Goal: Transaction & Acquisition: Book appointment/travel/reservation

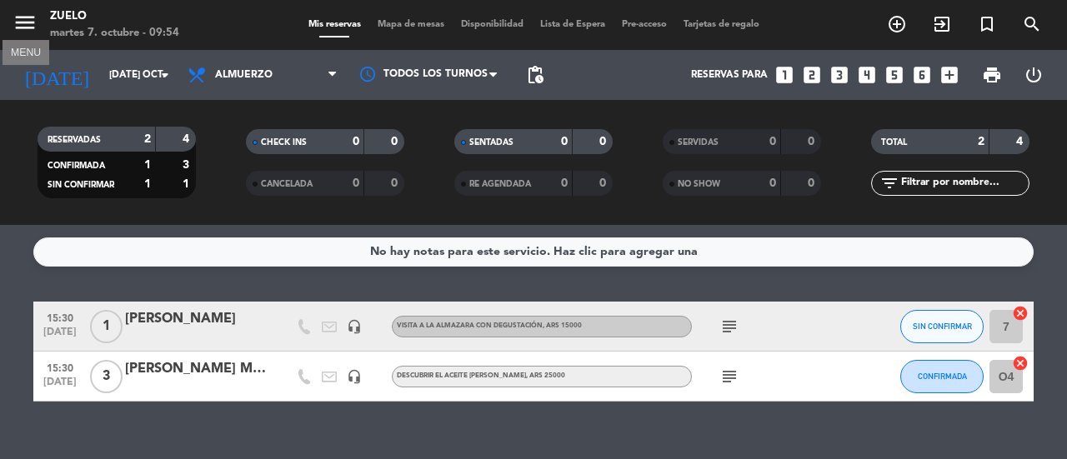
click at [15, 24] on icon "menu" at bounding box center [25, 22] width 25 height 25
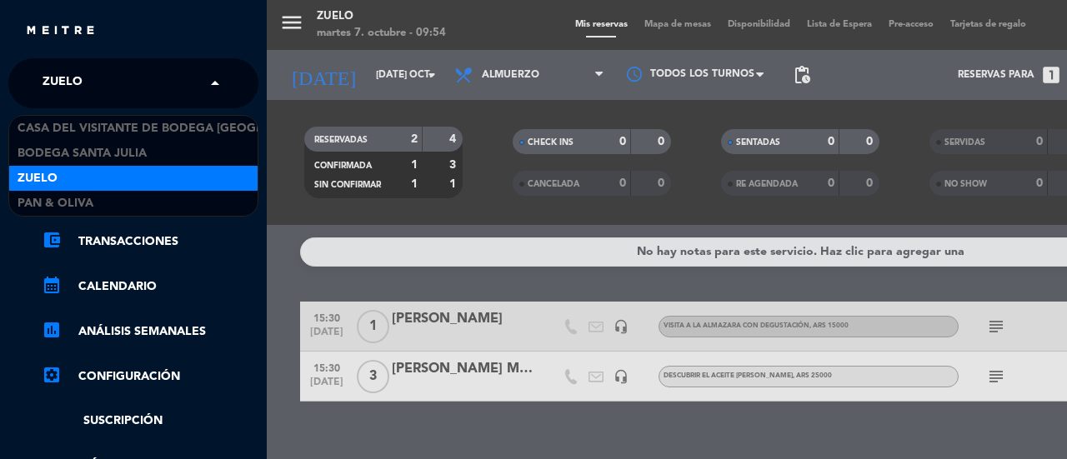
click at [168, 78] on input "text" at bounding box center [134, 84] width 203 height 37
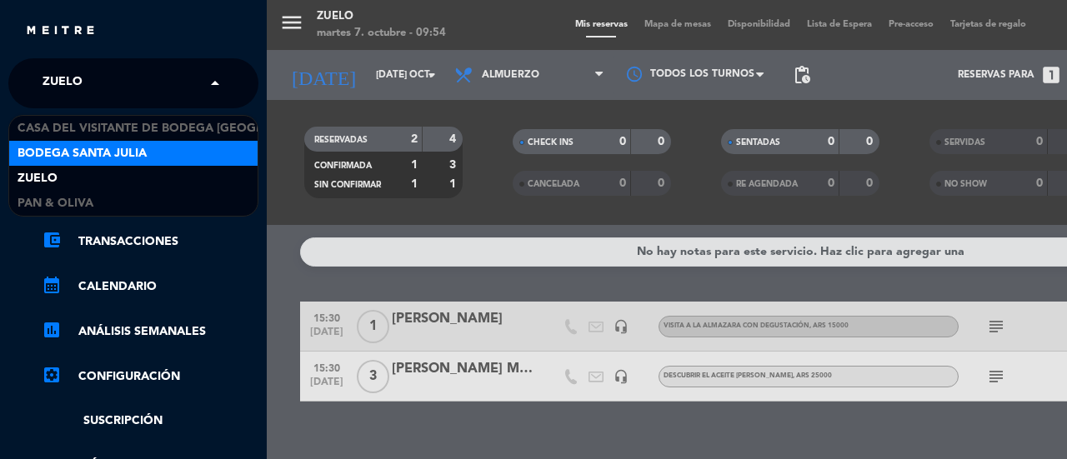
click at [129, 151] on span "Bodega Santa Julia" at bounding box center [82, 153] width 129 height 19
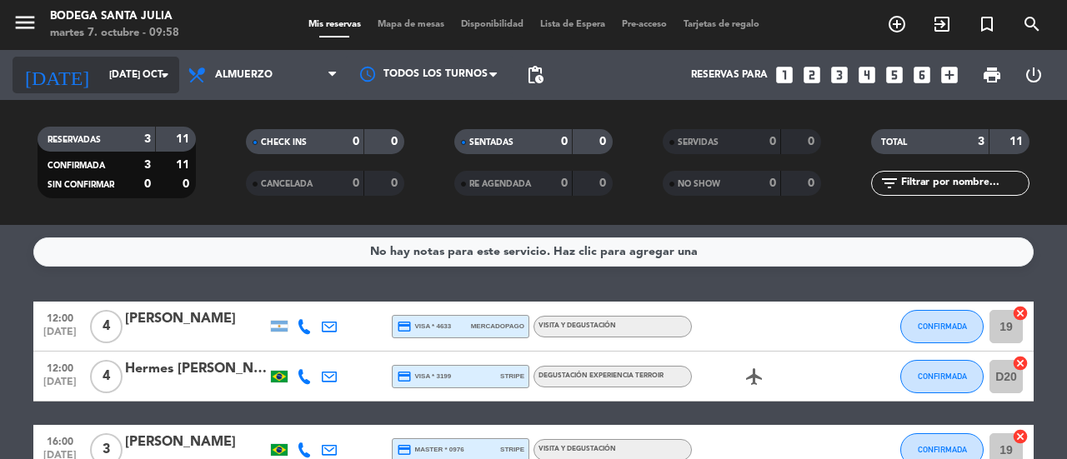
click at [138, 71] on input "[DATE] oct." at bounding box center [167, 75] width 133 height 28
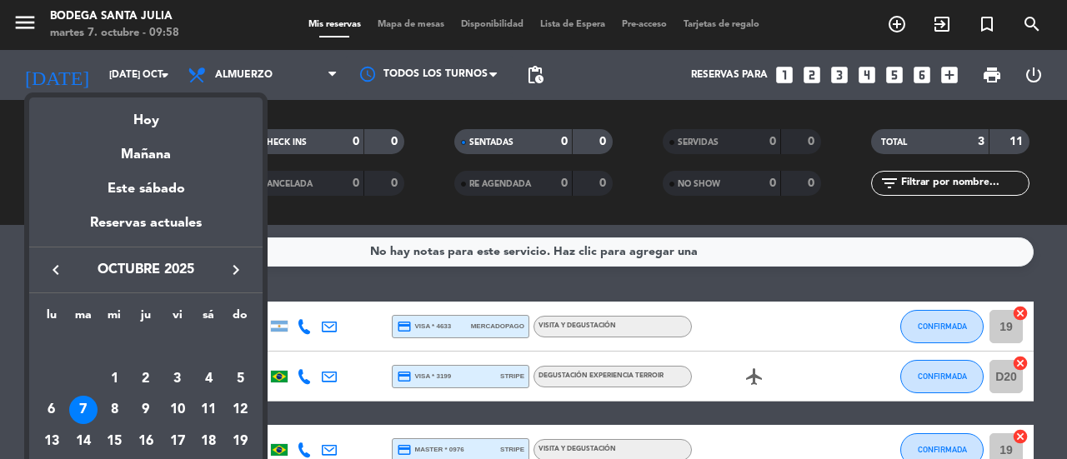
click at [240, 269] on icon "keyboard_arrow_right" at bounding box center [236, 270] width 20 height 20
click at [173, 375] on div "7" at bounding box center [177, 379] width 28 height 28
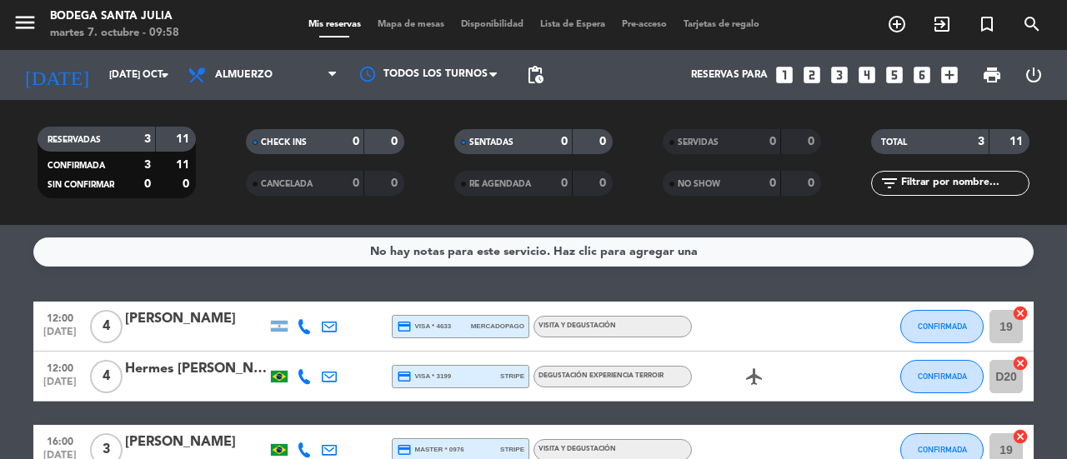
type input "vie. [DATE]"
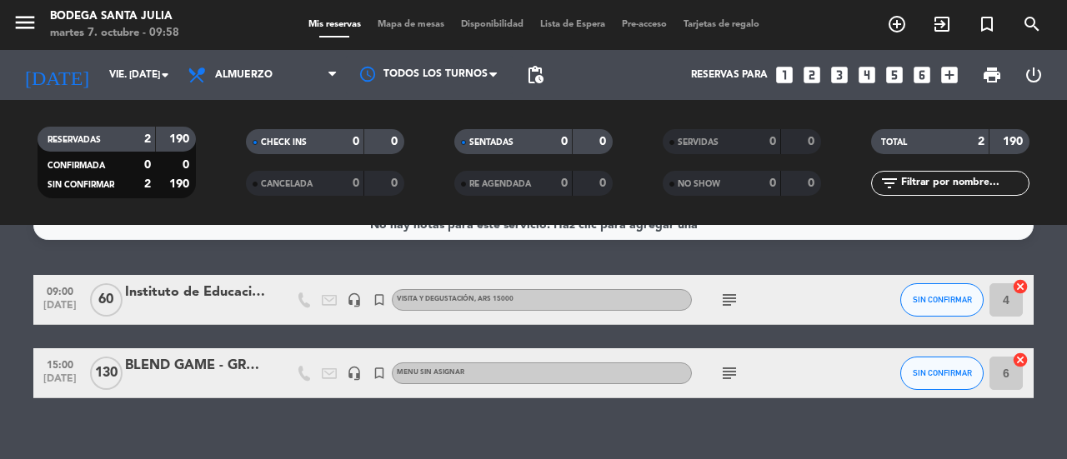
scroll to position [35, 0]
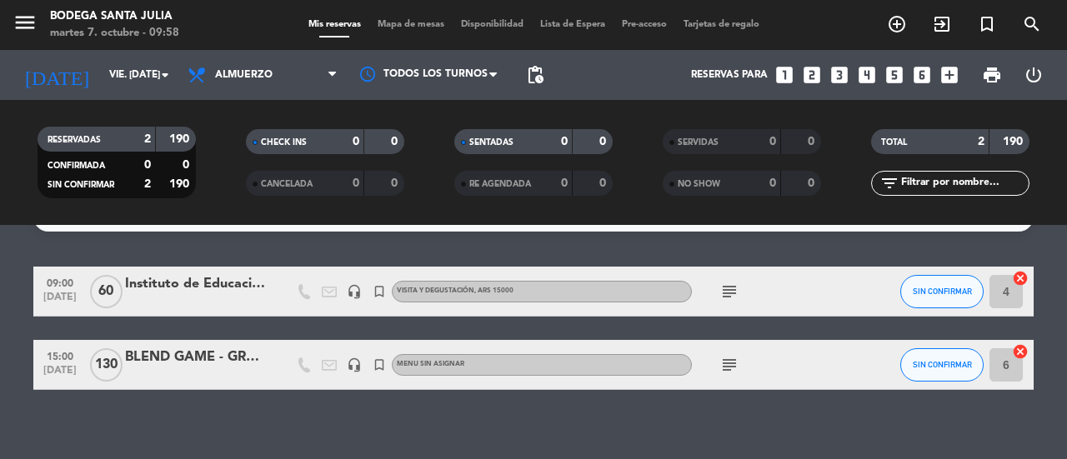
click at [725, 290] on icon "subject" at bounding box center [730, 292] width 20 height 20
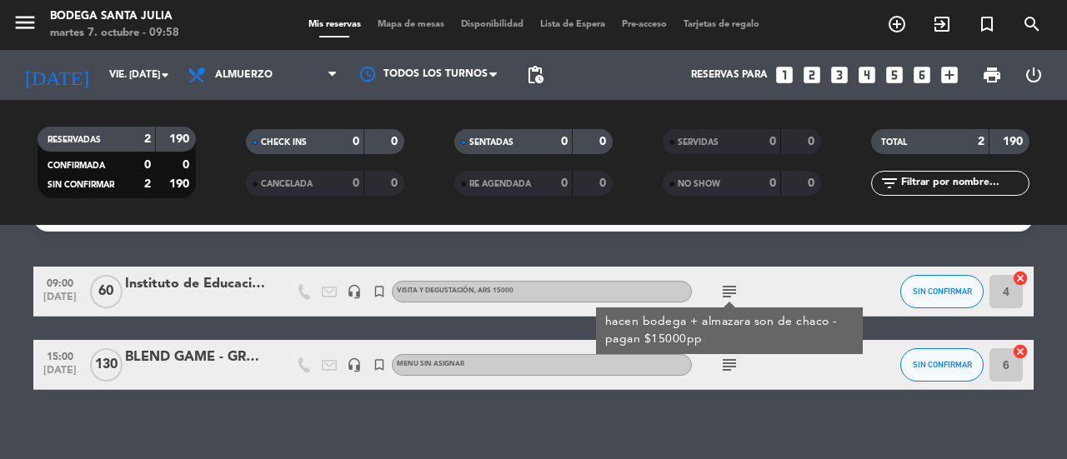
click at [737, 369] on icon "subject" at bounding box center [730, 365] width 20 height 20
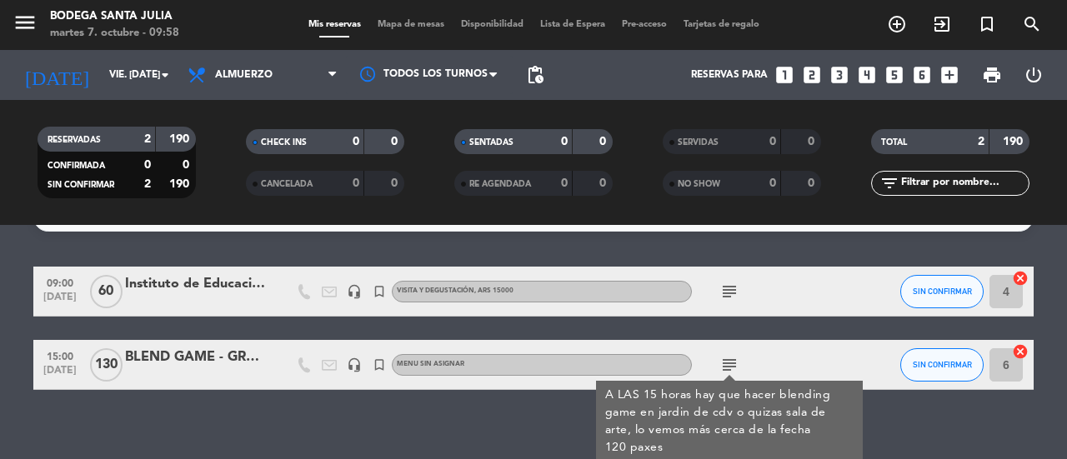
click at [298, 451] on div "No hay notas para este servicio. Haz clic para agregar una 09:00 [DATE] Institu…" at bounding box center [533, 342] width 1067 height 234
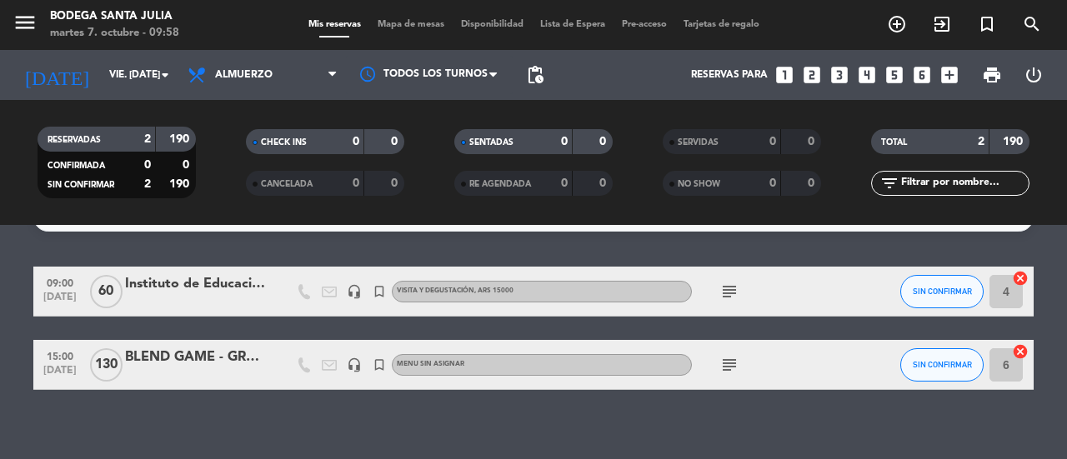
drag, startPoint x: 355, startPoint y: 409, endPoint x: 352, endPoint y: 429, distance: 19.5
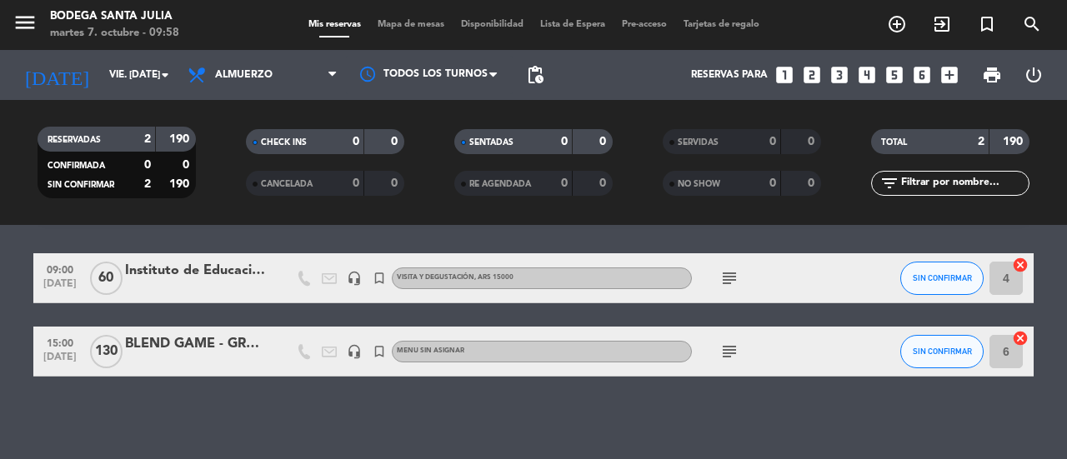
scroll to position [48, 0]
click at [630, 393] on div "No hay notas para este servicio. Haz clic para agregar una 09:00 [DATE] Institu…" at bounding box center [533, 342] width 1067 height 234
click at [228, 429] on div "No hay notas para este servicio. Haz clic para agregar una 09:00 [DATE] Institu…" at bounding box center [533, 342] width 1067 height 234
click at [195, 349] on div "BLEND GAME - GRUPO [PERSON_NAME]" at bounding box center [196, 345] width 142 height 22
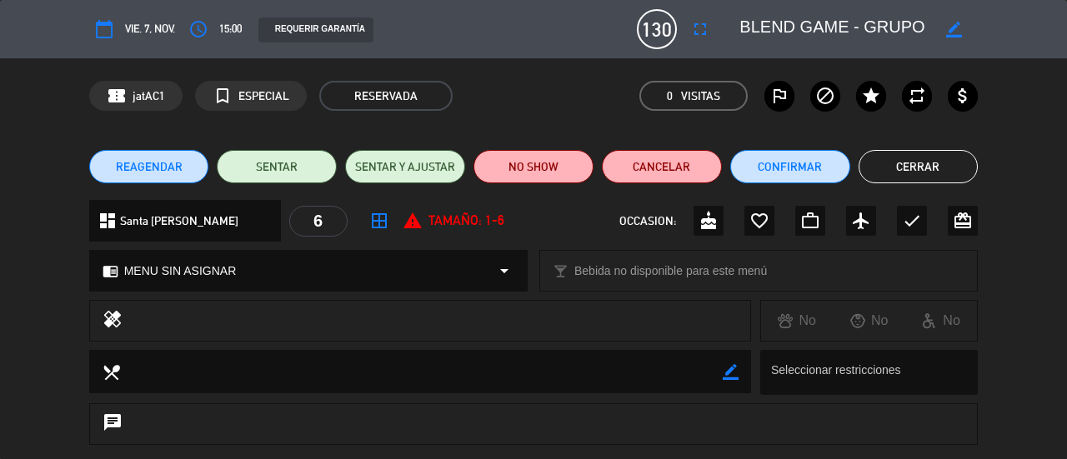
click at [780, 33] on textarea at bounding box center [835, 29] width 191 height 30
click at [907, 166] on button "Cerrar" at bounding box center [919, 166] width 120 height 33
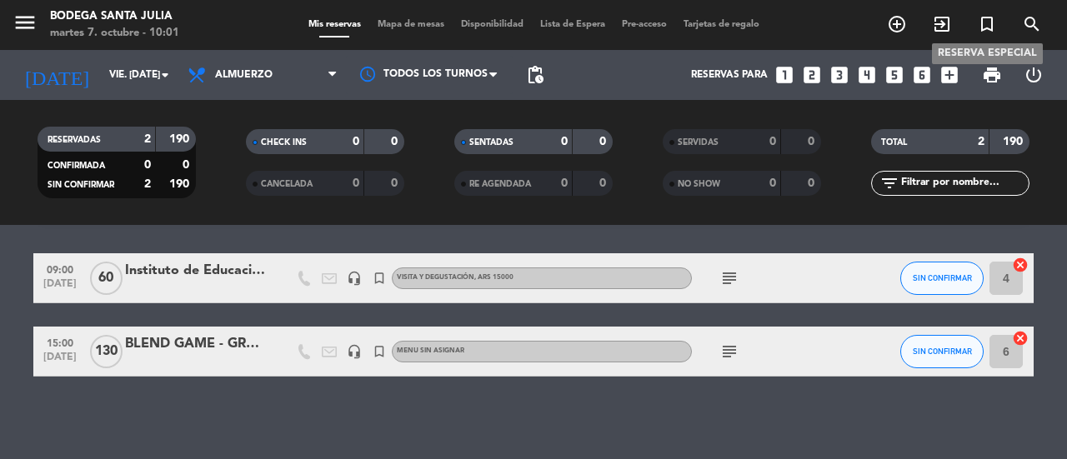
click at [991, 26] on icon "turned_in_not" at bounding box center [987, 24] width 20 height 20
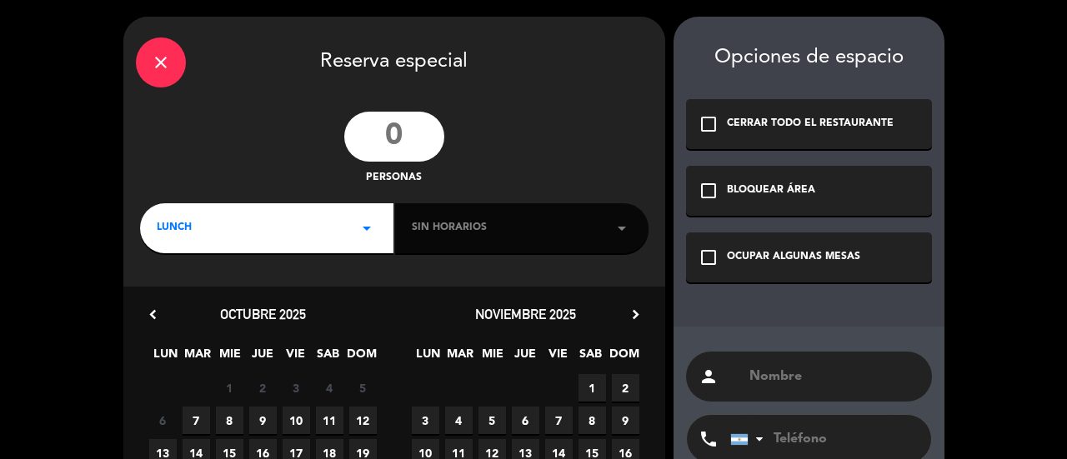
click at [378, 138] on input "number" at bounding box center [394, 137] width 100 height 50
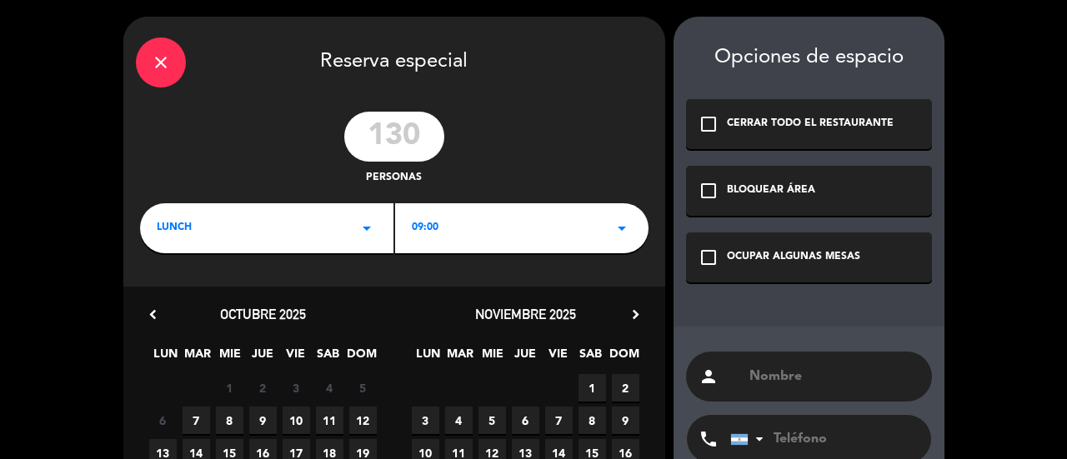
type input "130"
click at [613, 236] on icon "arrow_drop_down" at bounding box center [622, 228] width 20 height 20
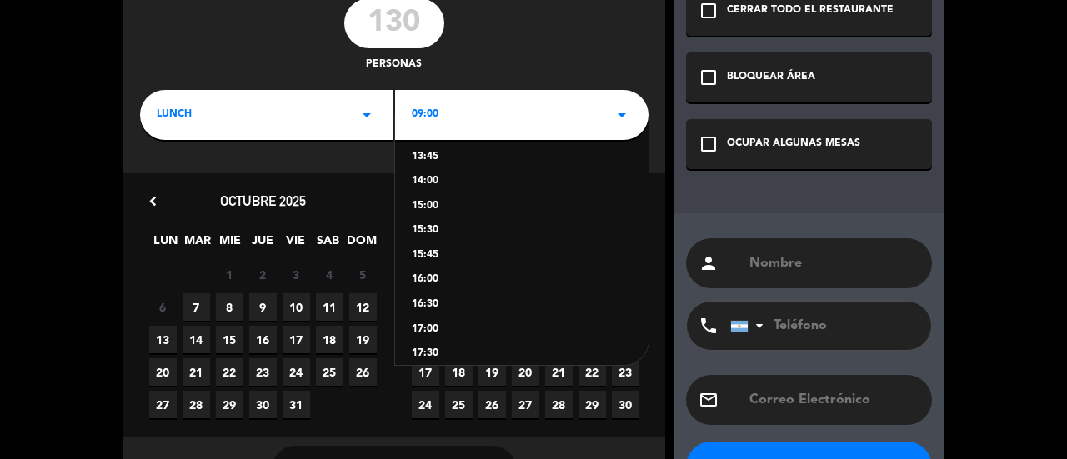
scroll to position [236, 0]
click at [417, 296] on div "16:00" at bounding box center [522, 294] width 220 height 17
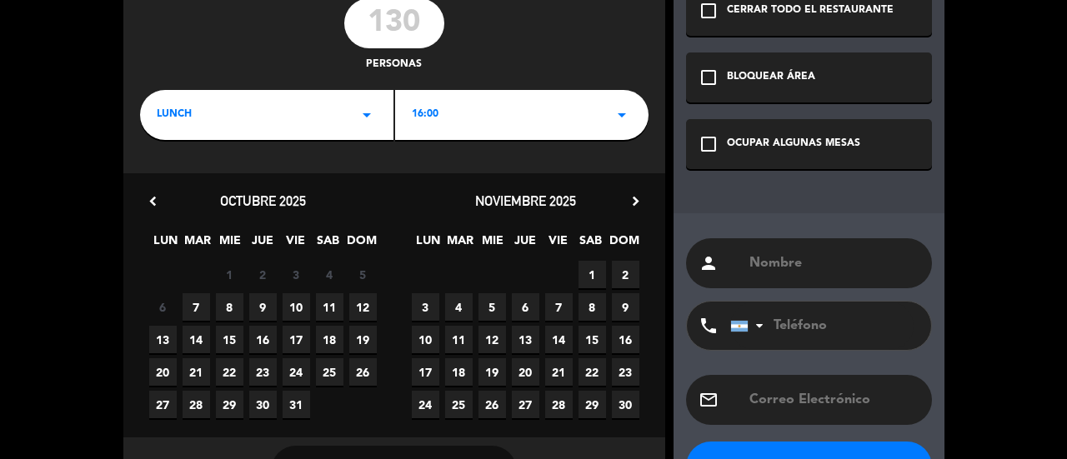
click at [543, 308] on div "3 4 5 6 7 8 9" at bounding box center [525, 307] width 263 height 33
click at [557, 308] on span "7" at bounding box center [559, 307] width 28 height 28
click at [767, 271] on input "text" at bounding box center [834, 263] width 172 height 23
paste input "BLEND GAME - GRUPO [PERSON_NAME]"
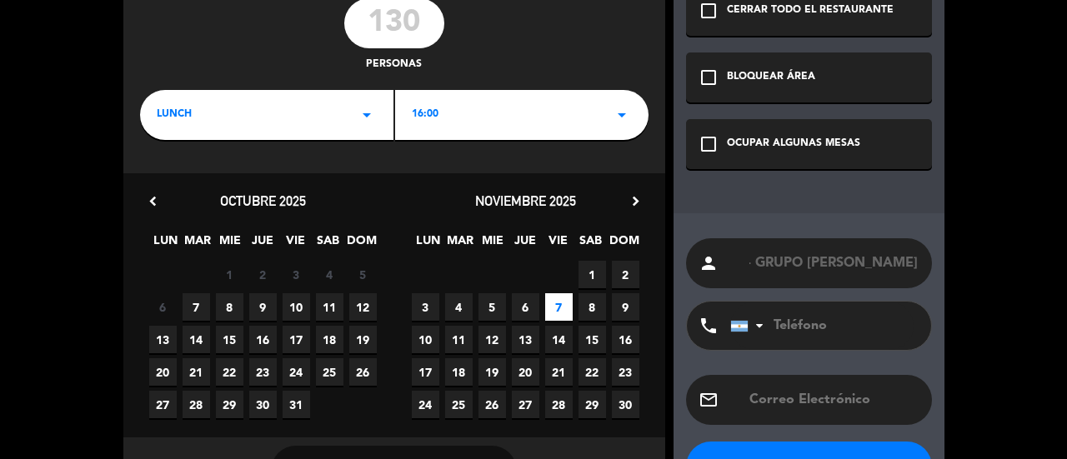
type input "BLEND GAME - GRUPO [PERSON_NAME]"
click at [707, 143] on icon "check_box_outline_blank" at bounding box center [709, 144] width 20 height 20
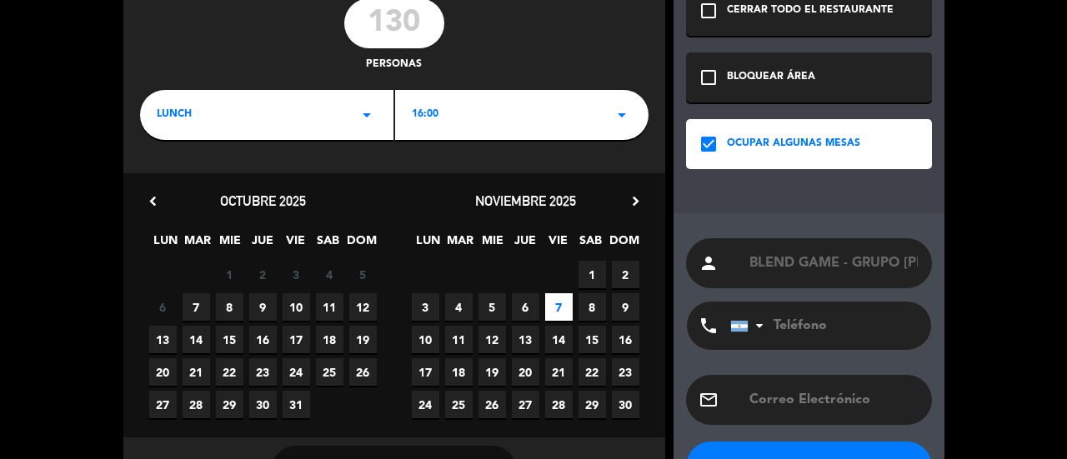
click at [787, 453] on button "RESERVE" at bounding box center [809, 467] width 246 height 50
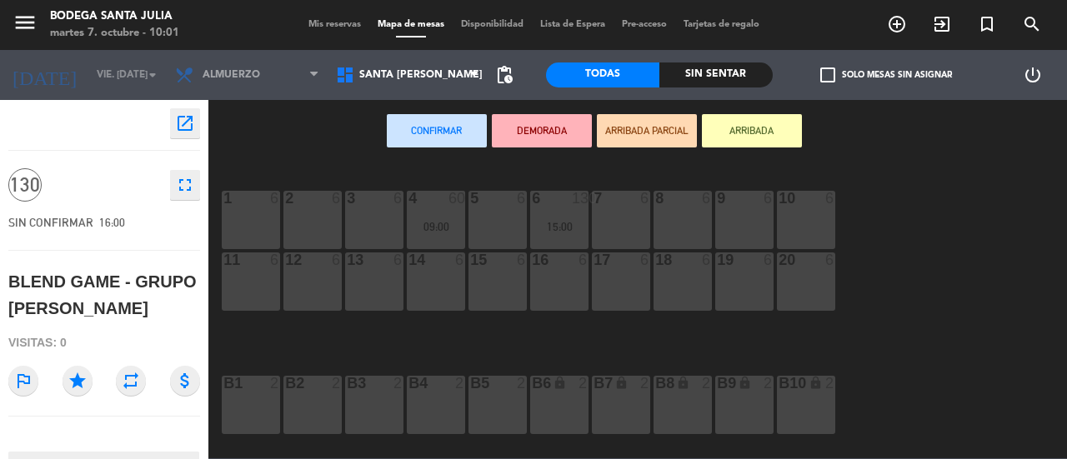
click at [504, 226] on div "5 6" at bounding box center [498, 220] width 58 height 58
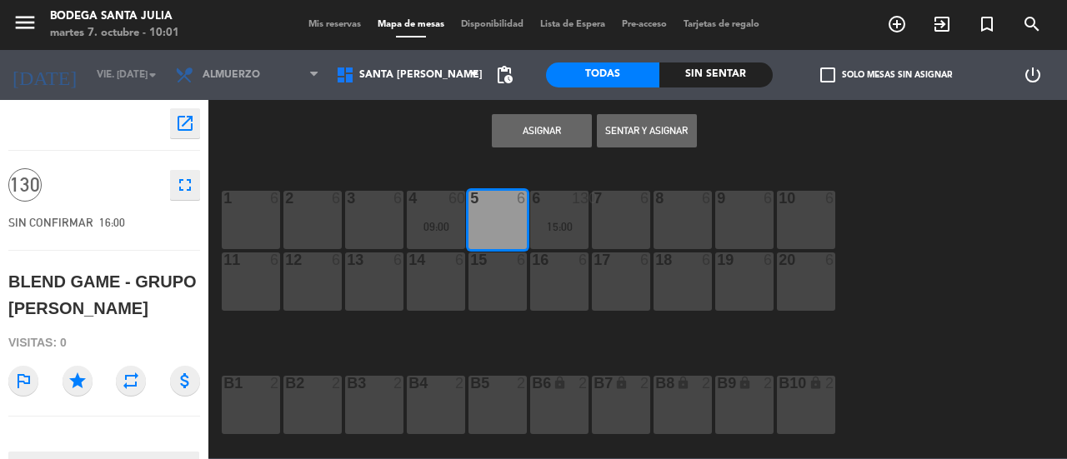
click at [542, 129] on button "Asignar" at bounding box center [542, 130] width 100 height 33
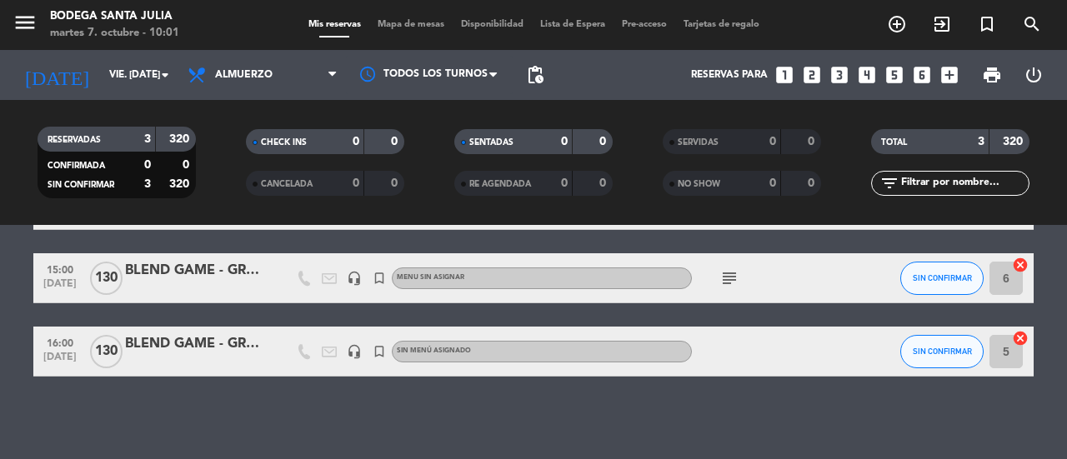
scroll to position [120, 0]
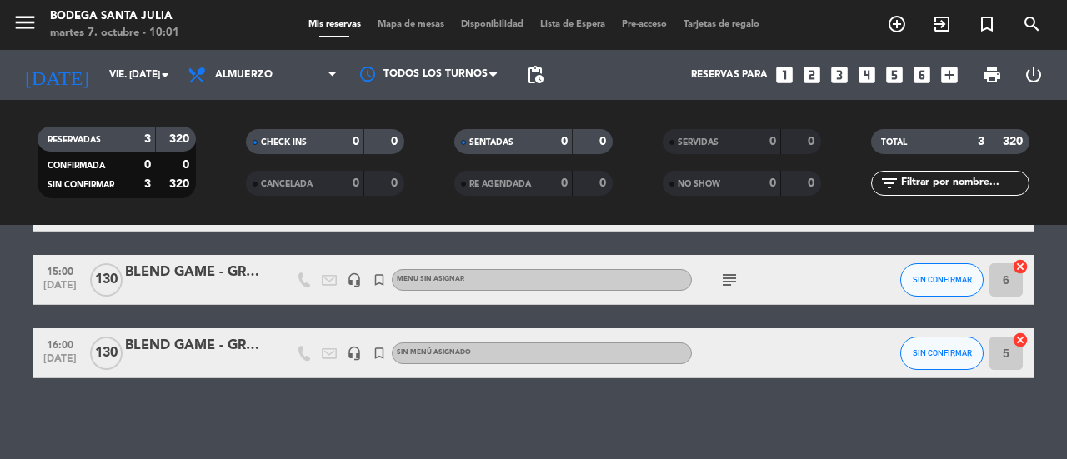
click at [735, 279] on icon "subject" at bounding box center [730, 280] width 20 height 20
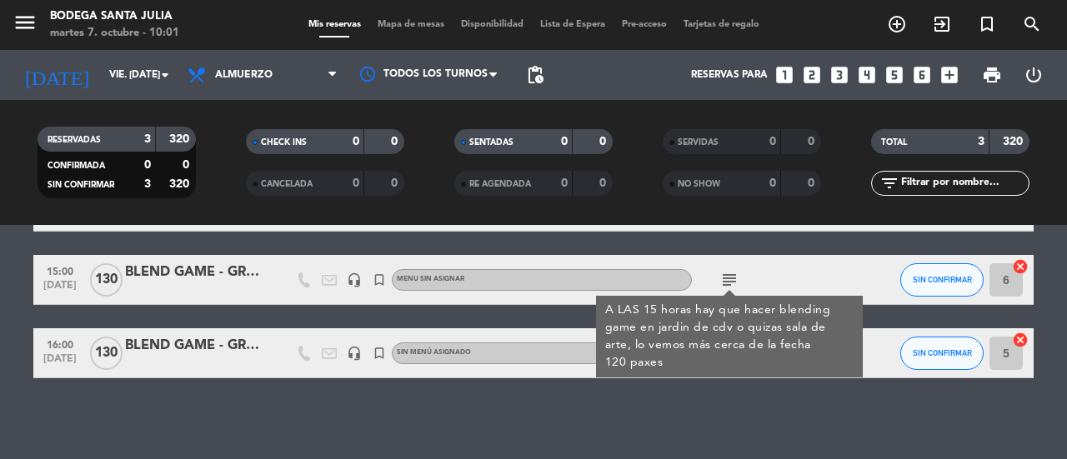
click at [639, 399] on div "No hay notas para este servicio. Haz clic para agregar una 09:00 [DATE] Institu…" at bounding box center [533, 342] width 1067 height 234
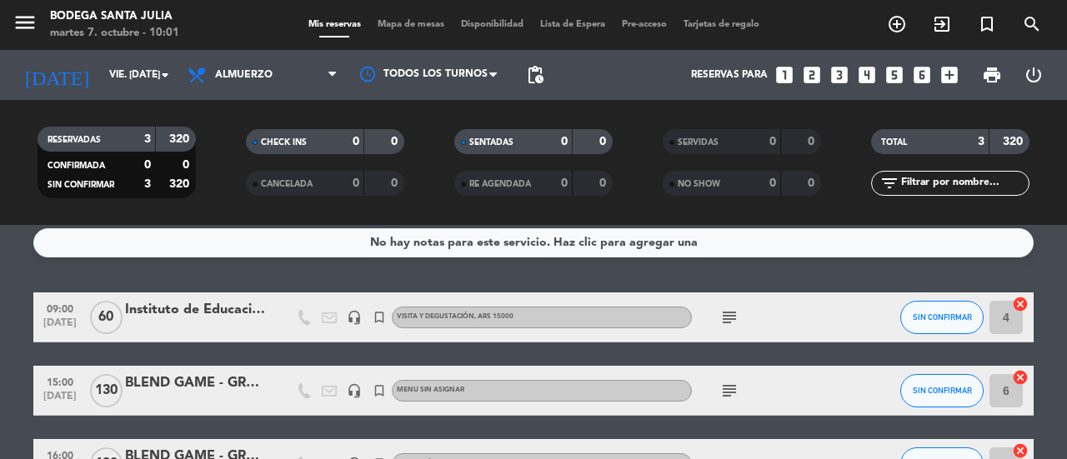
scroll to position [0, 0]
